Goal: Task Accomplishment & Management: Manage account settings

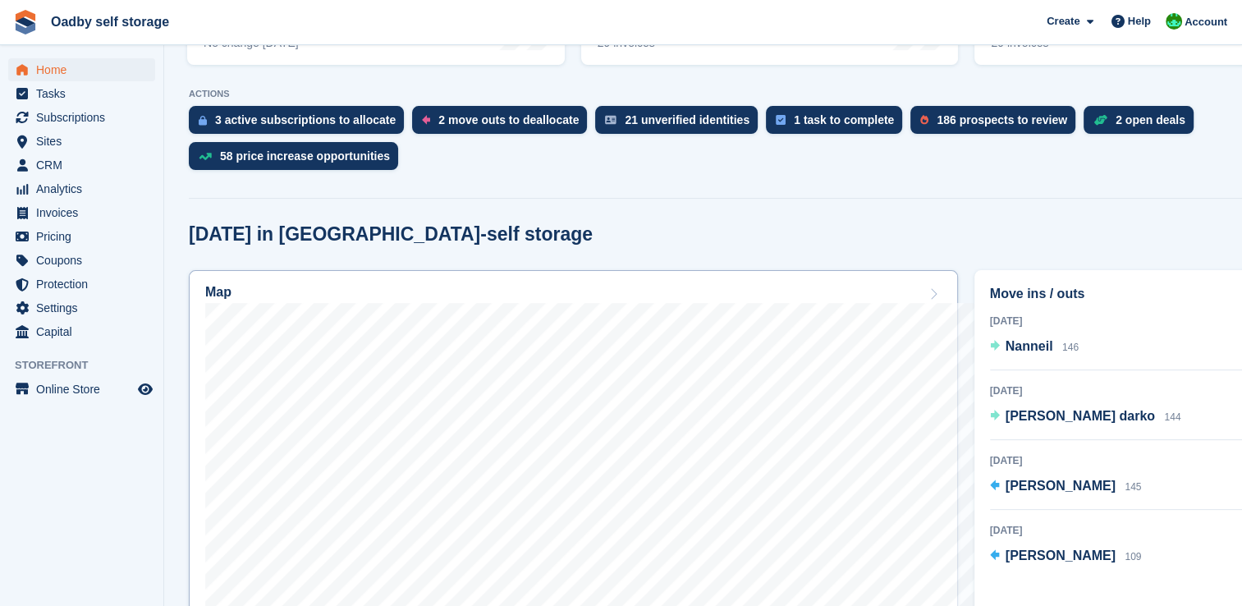
scroll to position [328, 0]
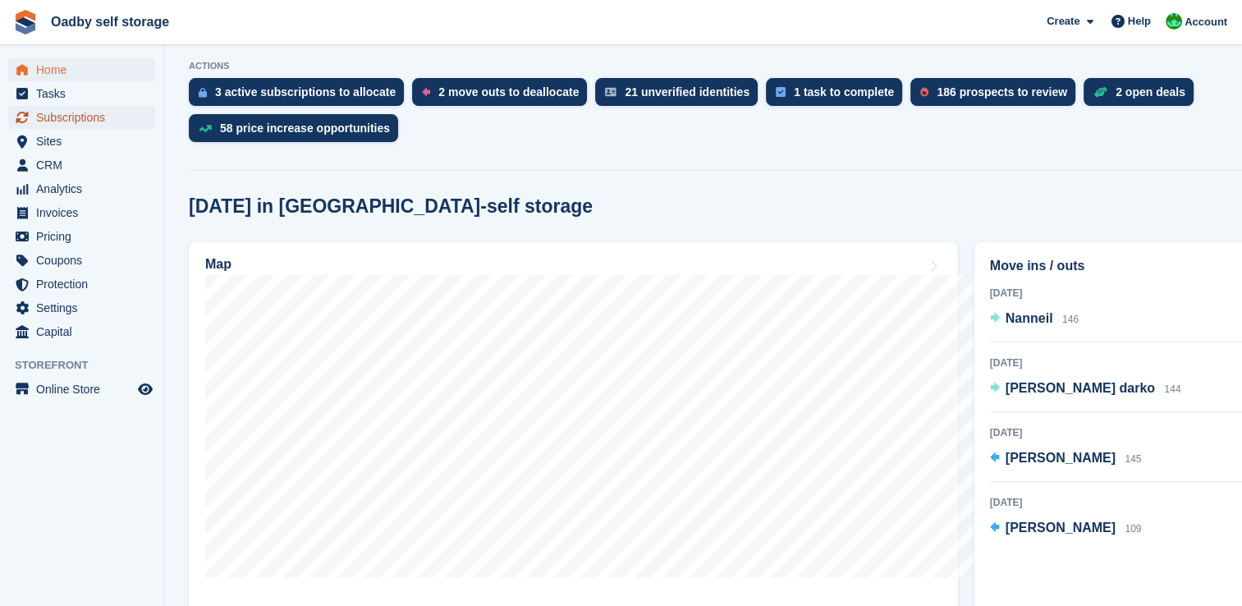
click at [79, 117] on span "Subscriptions" at bounding box center [85, 117] width 98 height 23
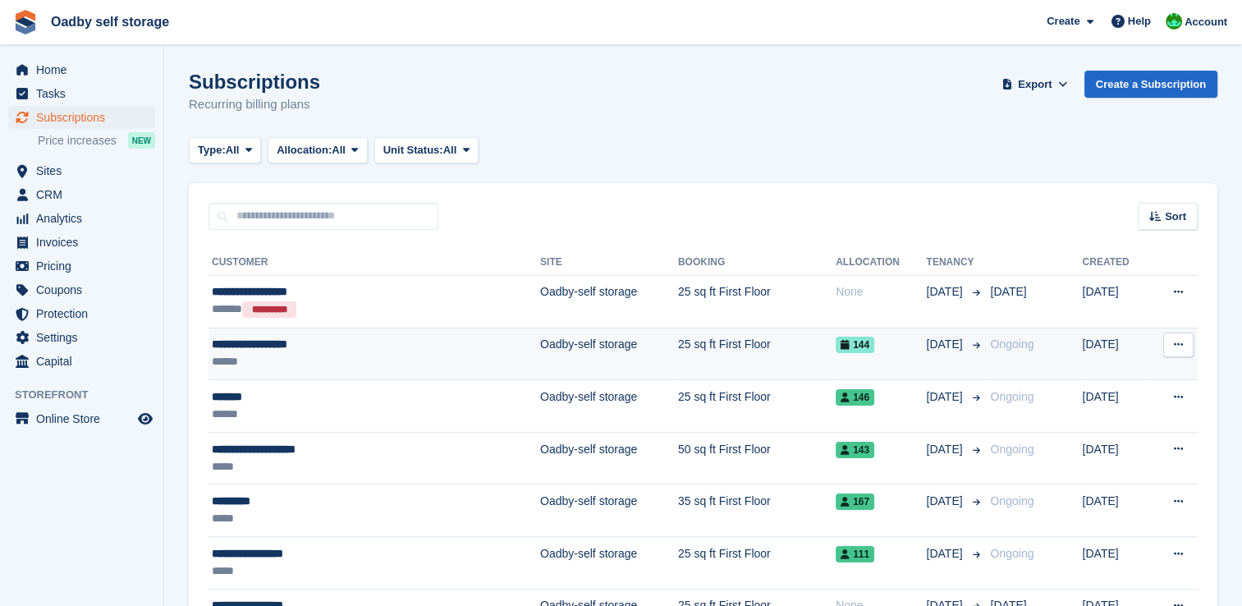
click at [1177, 347] on icon at bounding box center [1178, 344] width 9 height 11
click at [1069, 381] on p "View customer" at bounding box center [1114, 376] width 143 height 21
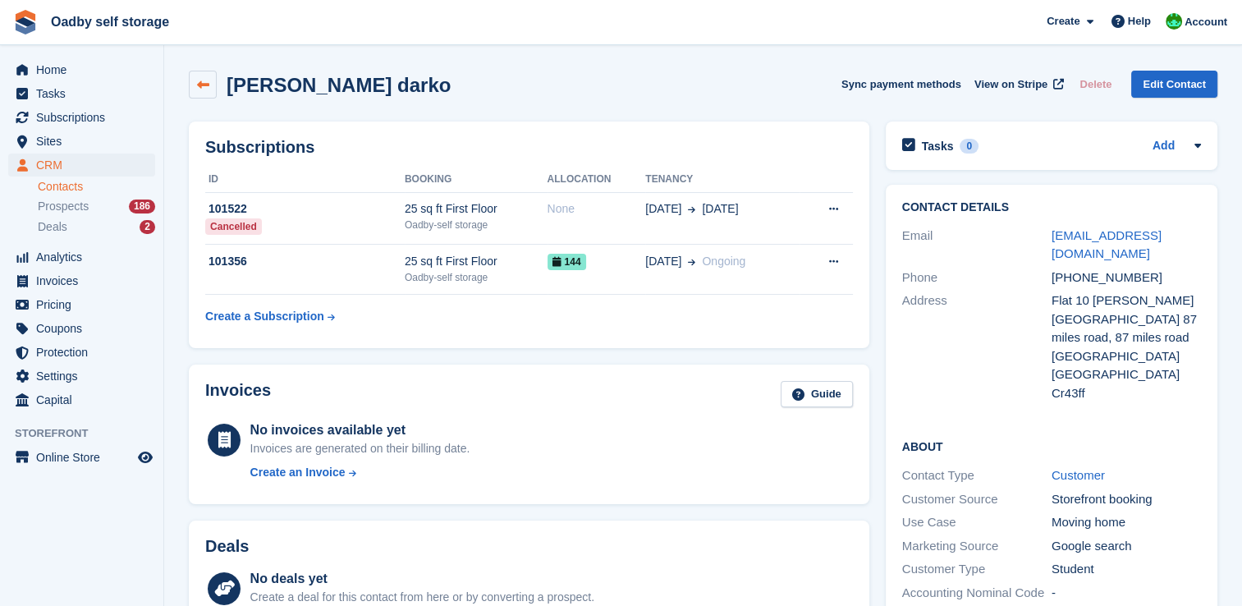
click at [206, 89] on icon at bounding box center [203, 85] width 12 height 12
